Goal: Find specific page/section: Find specific page/section

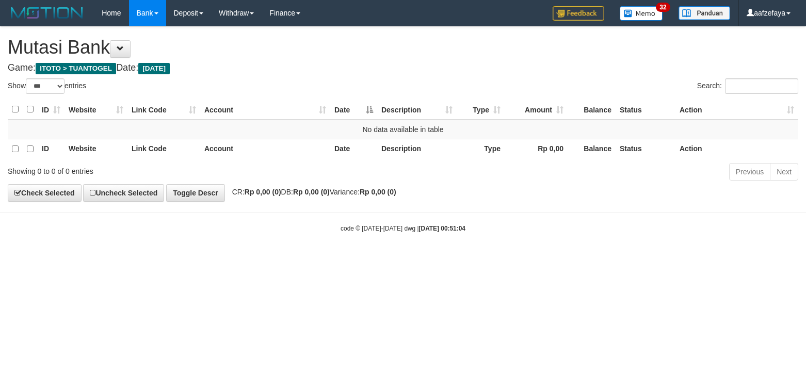
select select "***"
click at [380, 259] on html "Toggle navigation Home Bank Account List Load By Website Group [ITOTO] TUANTOGE…" at bounding box center [403, 129] width 806 height 259
